Goal: Task Accomplishment & Management: Manage account settings

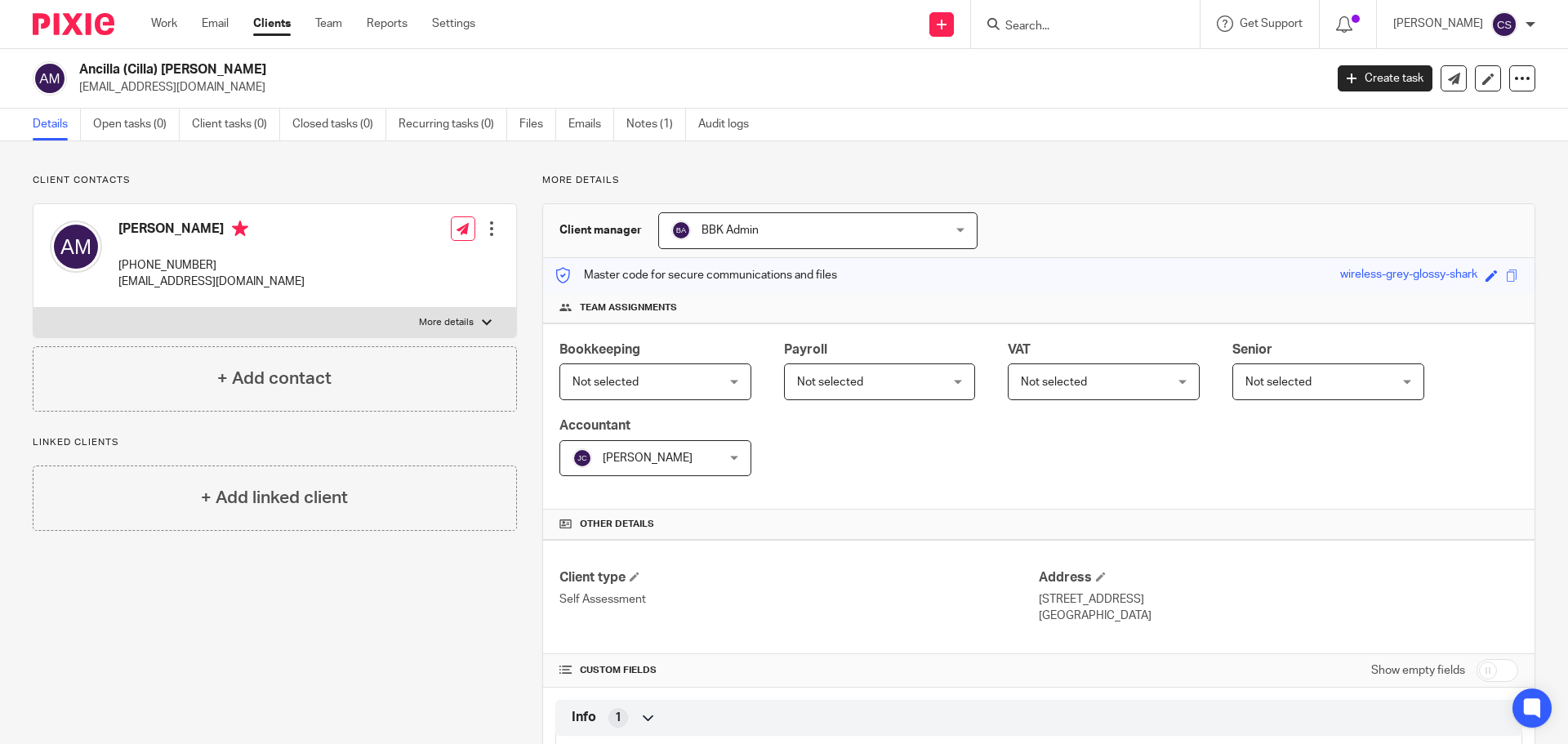
scroll to position [474, 0]
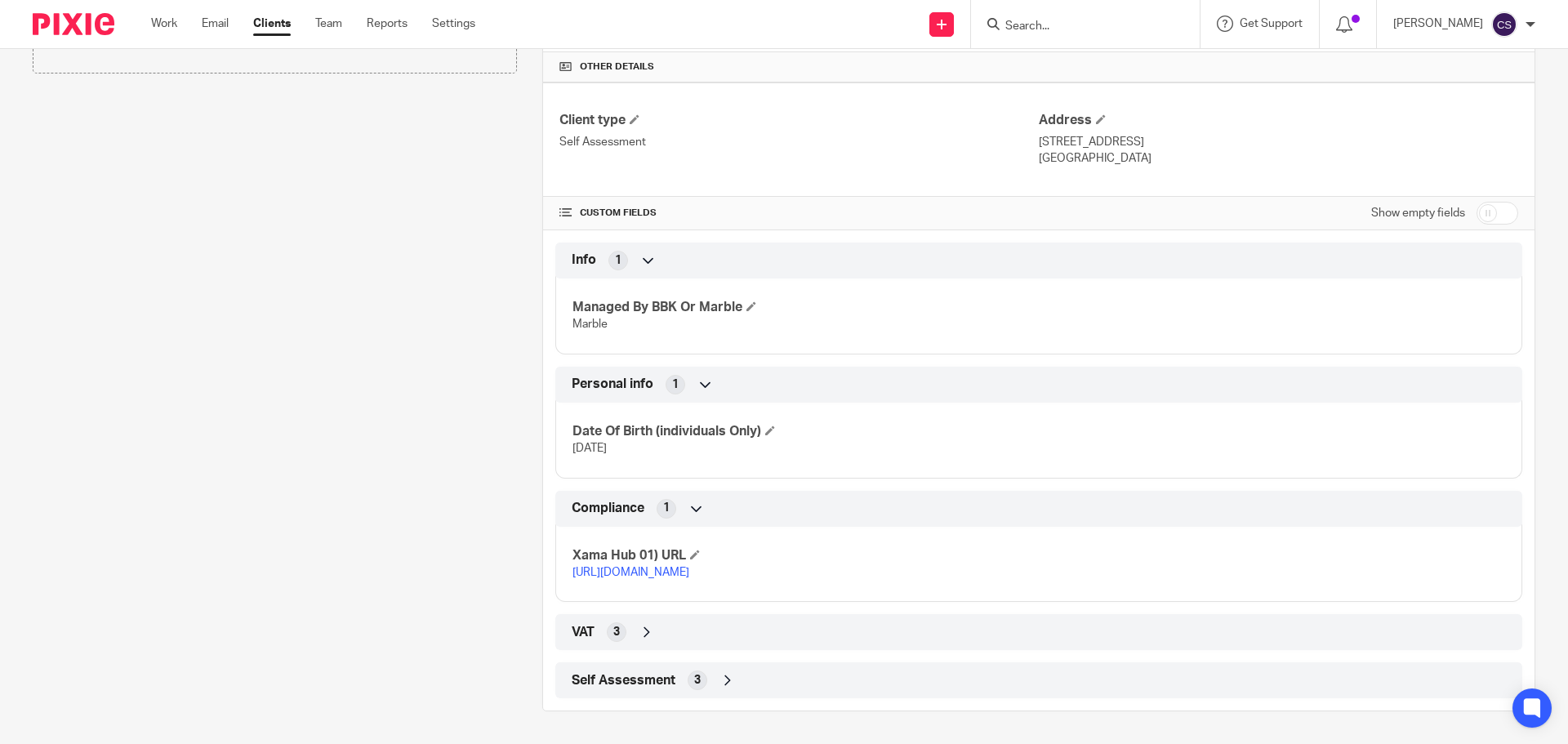
click at [1042, 28] on input "Search" at bounding box center [1077, 27] width 147 height 15
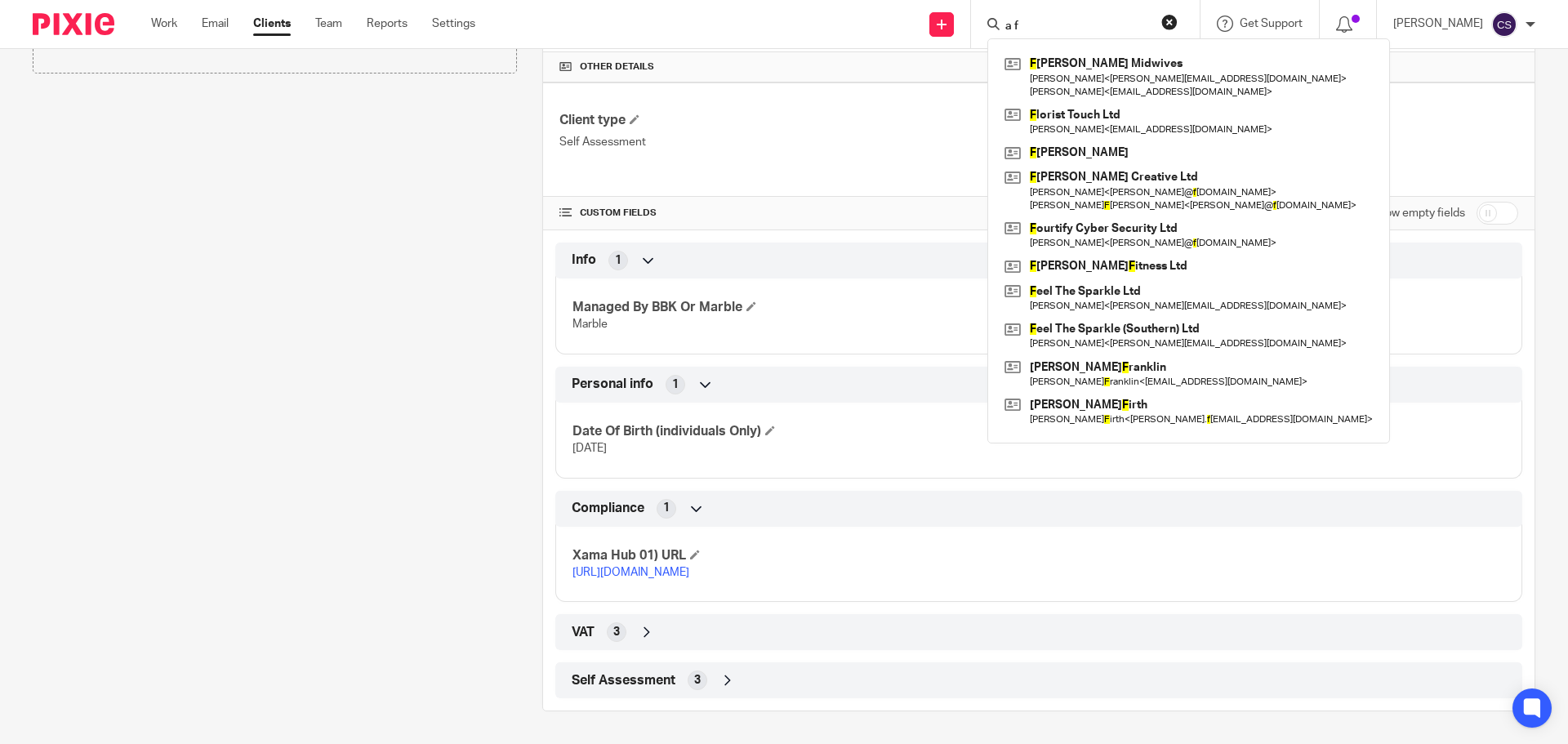
click at [1051, 17] on form "a f" at bounding box center [1090, 24] width 174 height 20
click at [1027, 25] on input "a f" at bounding box center [1077, 27] width 147 height 15
type input "a"
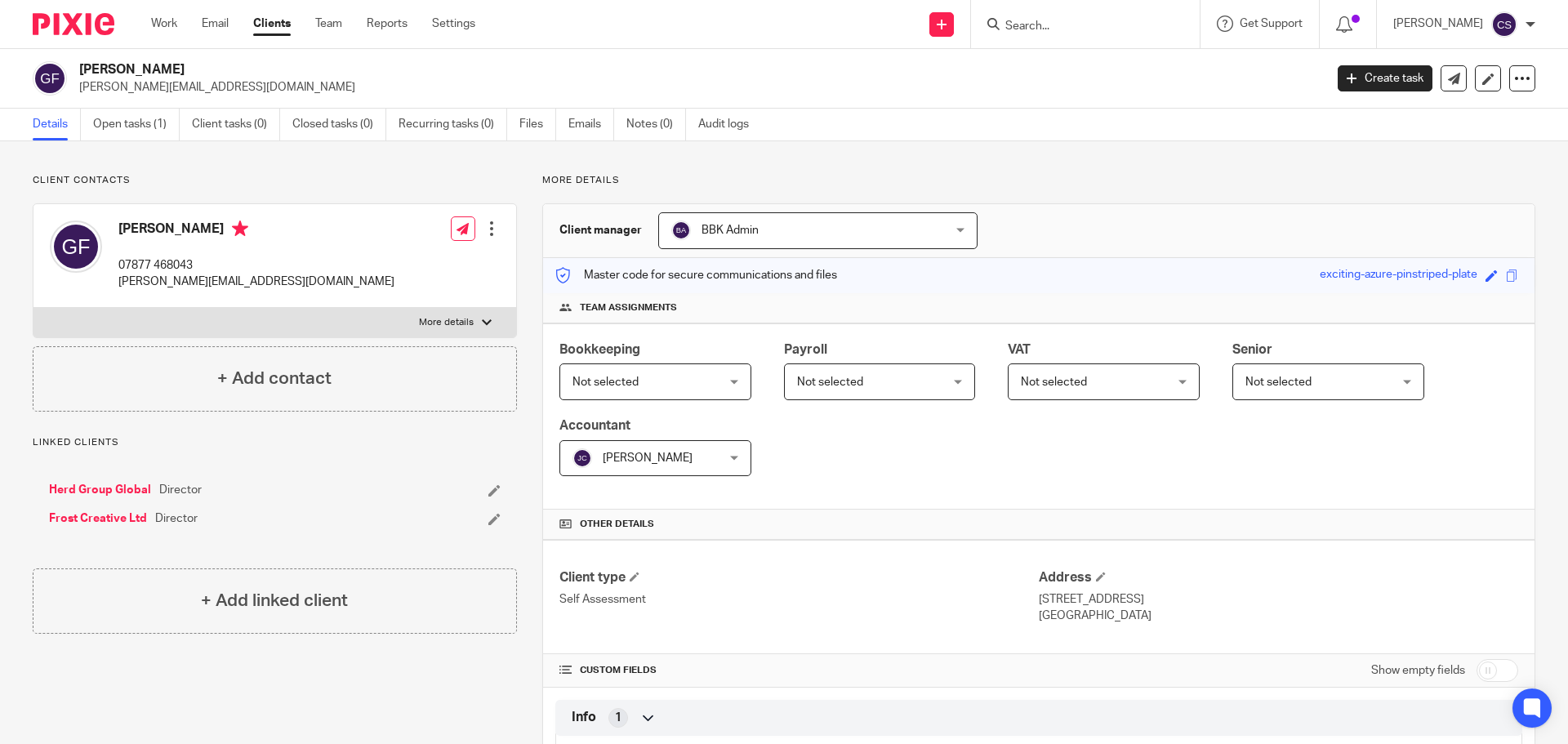
click at [1060, 21] on input "Search" at bounding box center [1077, 27] width 147 height 15
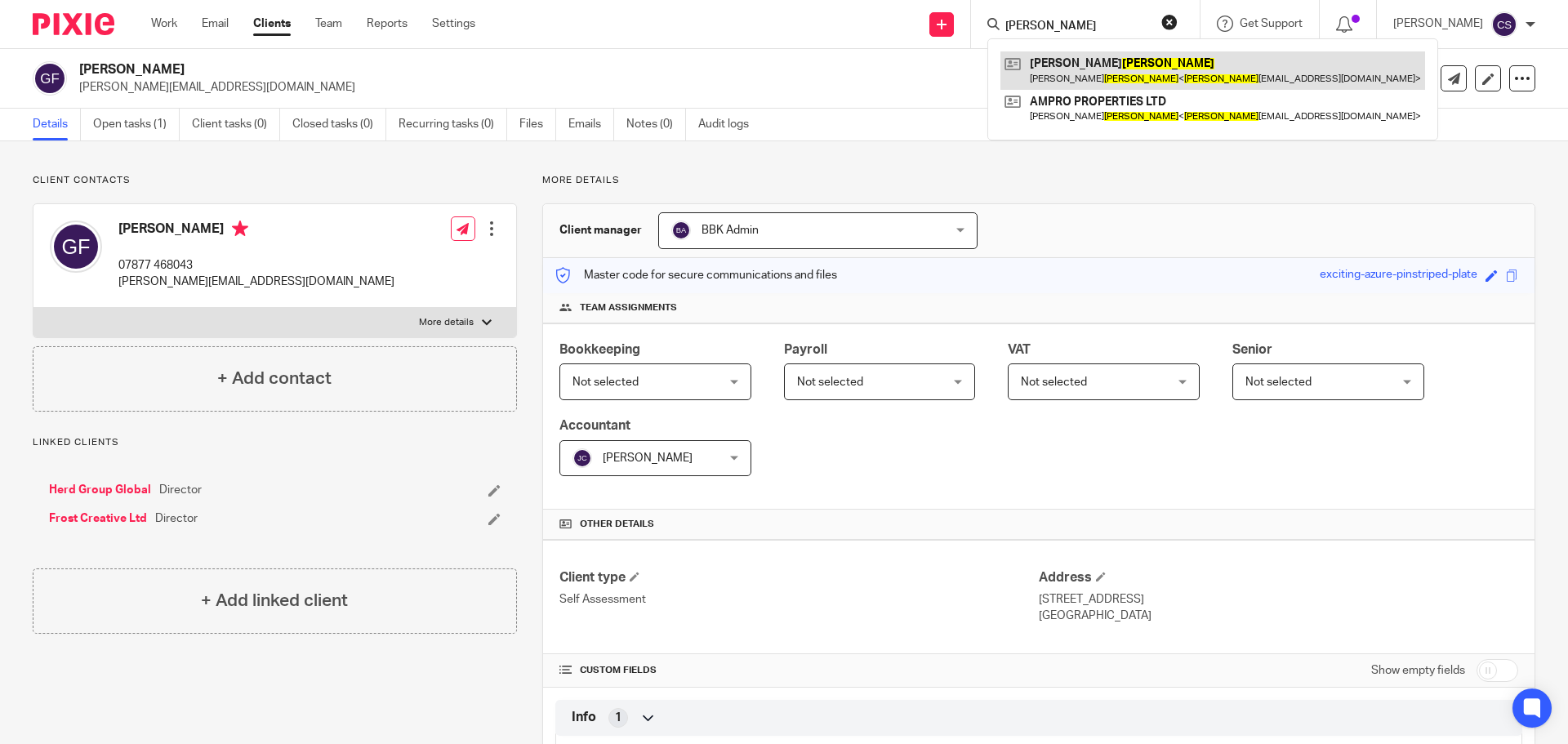
type input "[PERSON_NAME]"
click at [1108, 69] on link at bounding box center [1212, 70] width 424 height 38
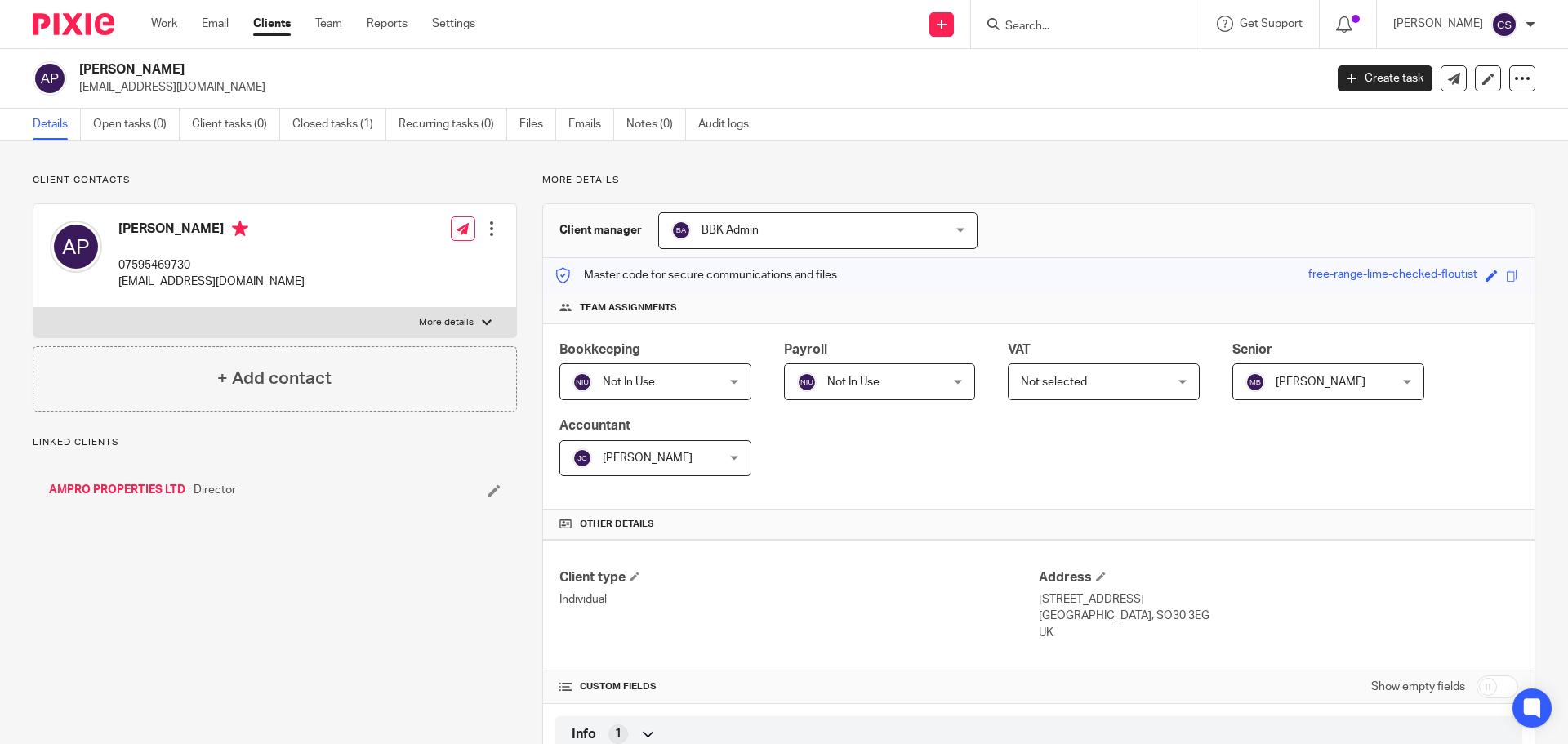
click at [1490, 687] on input "checkbox" at bounding box center [1496, 686] width 41 height 23
checkbox input "true"
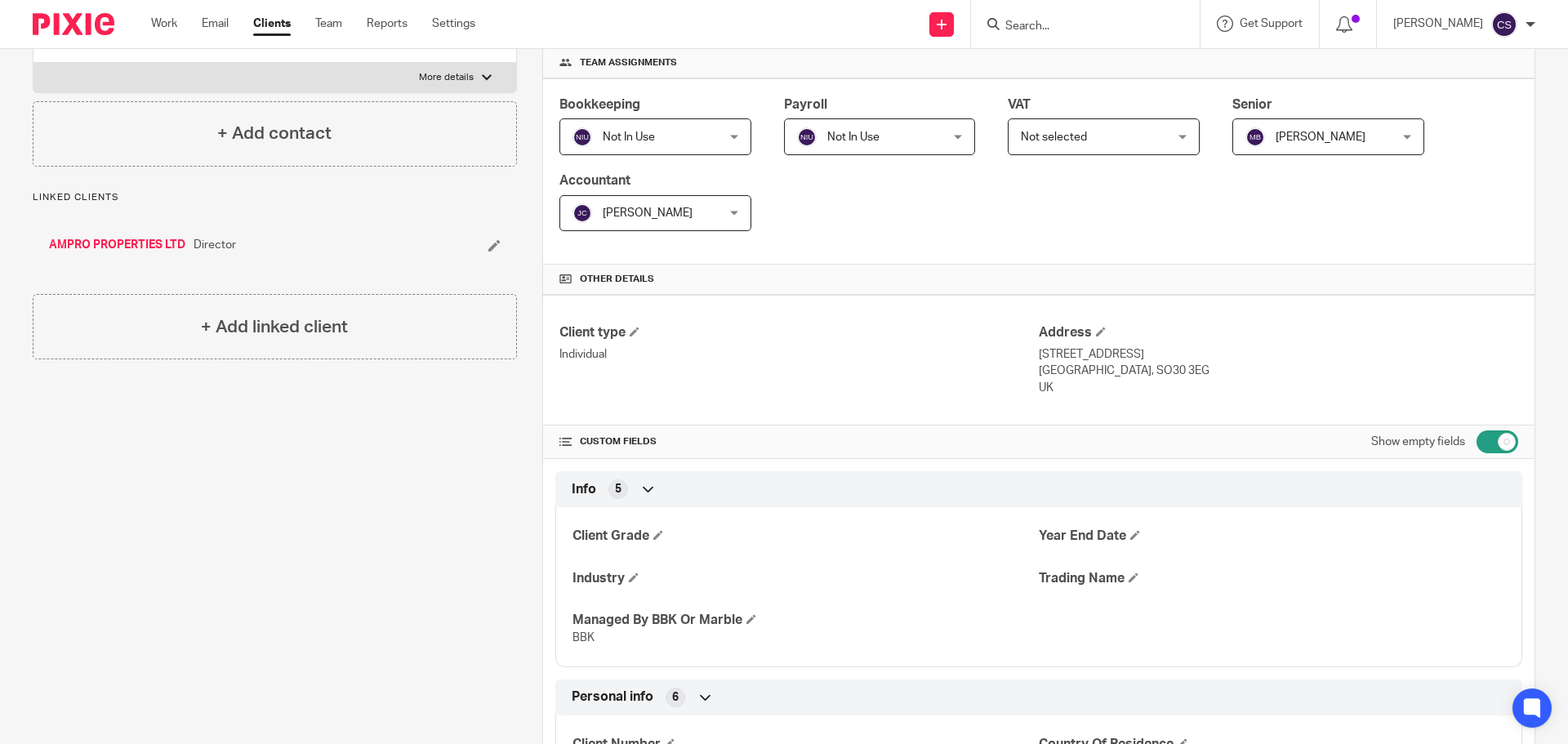
scroll to position [408, 0]
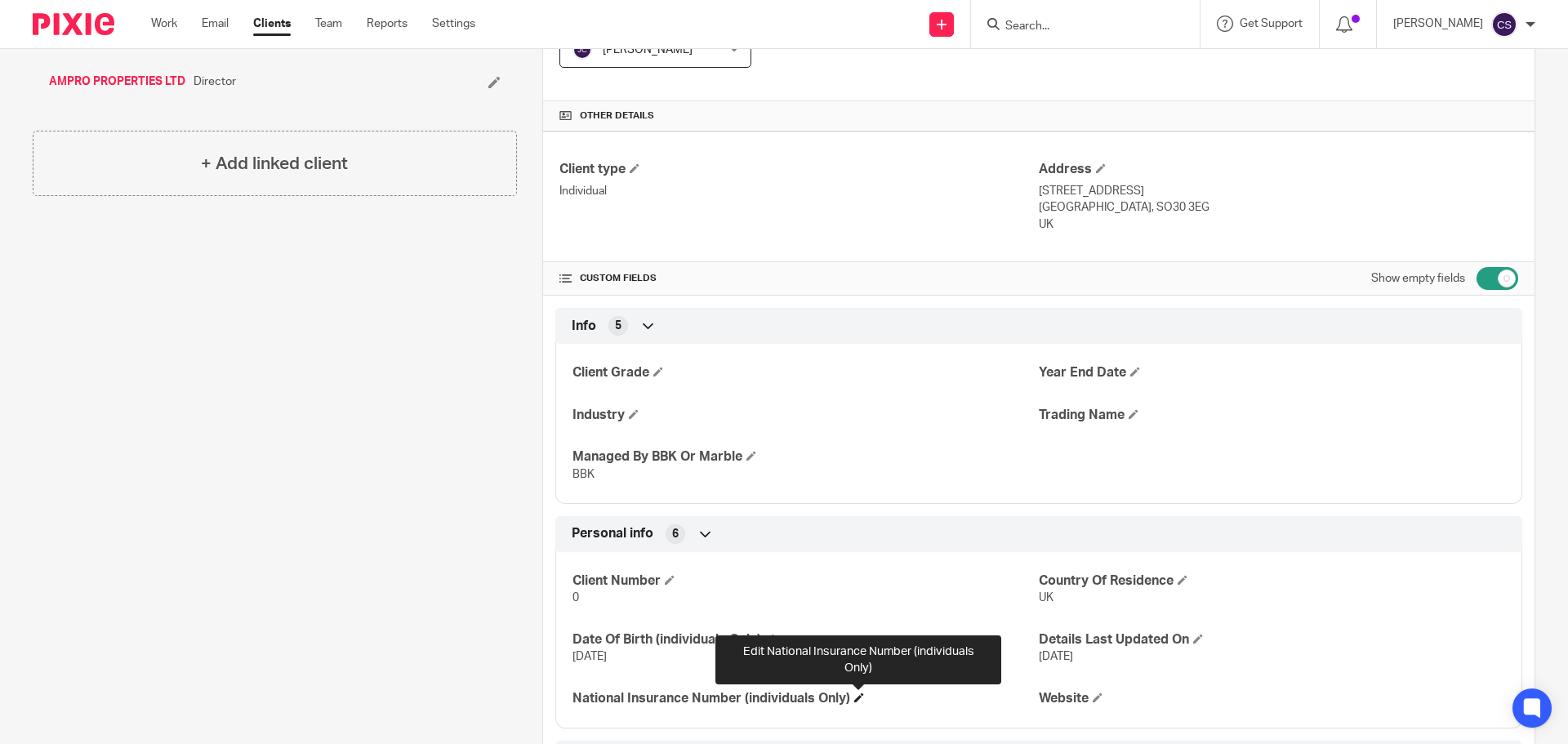
click at [857, 696] on span at bounding box center [859, 697] width 10 height 10
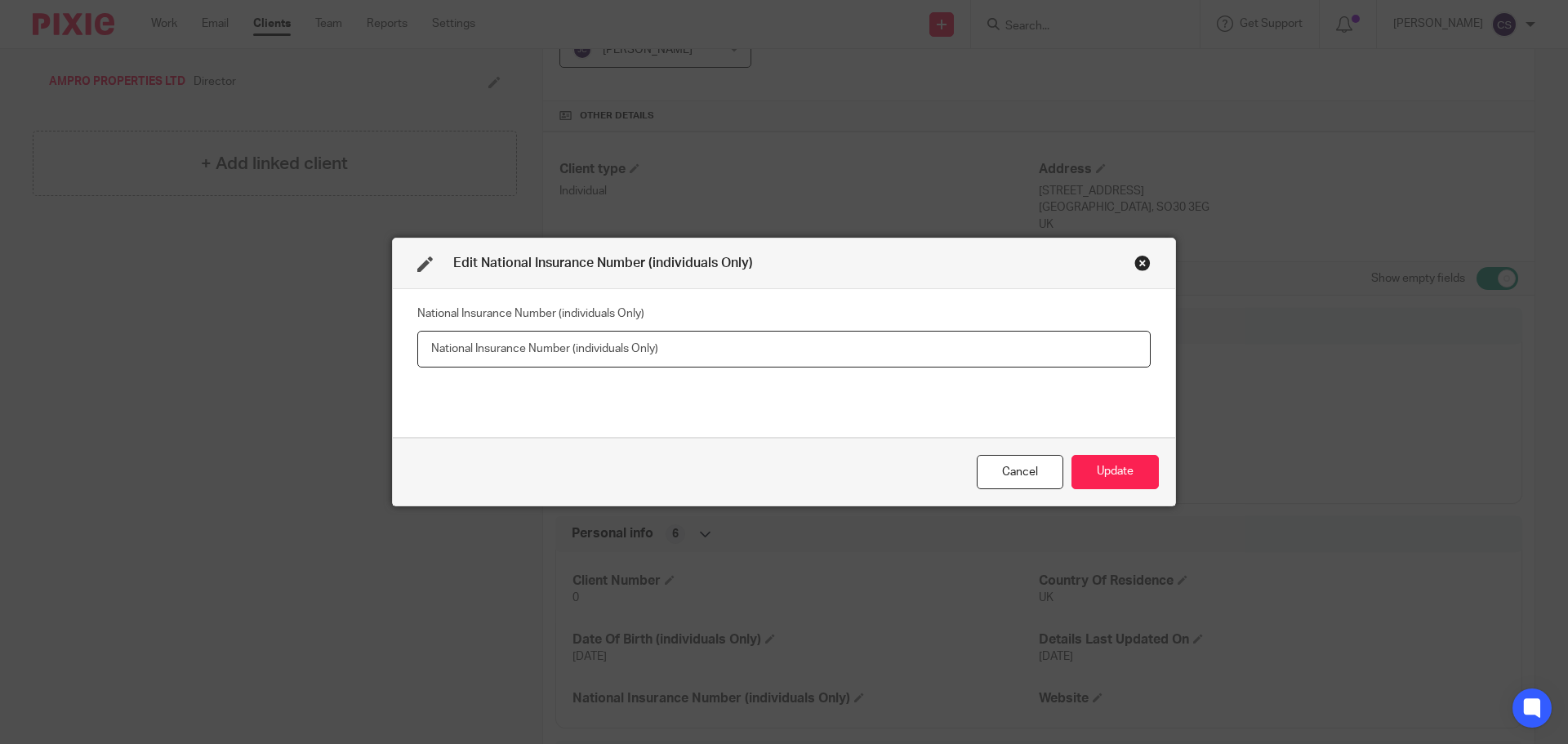
click at [431, 357] on input "text" at bounding box center [784, 349] width 733 height 37
type input "JR099703D"
click at [1108, 469] on button "Update" at bounding box center [1114, 472] width 87 height 35
